Goal: Contribute content: Add original content to the website for others to see

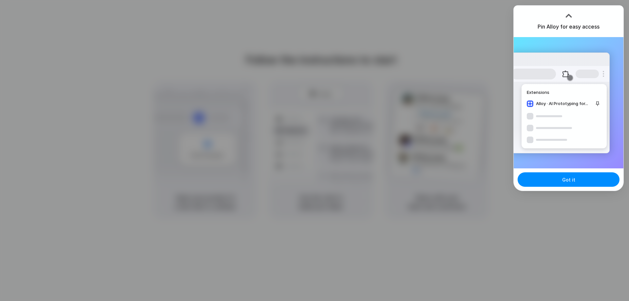
click at [315, 150] on div at bounding box center [315, 150] width 0 height 0
